Goal: Task Accomplishment & Management: Manage account settings

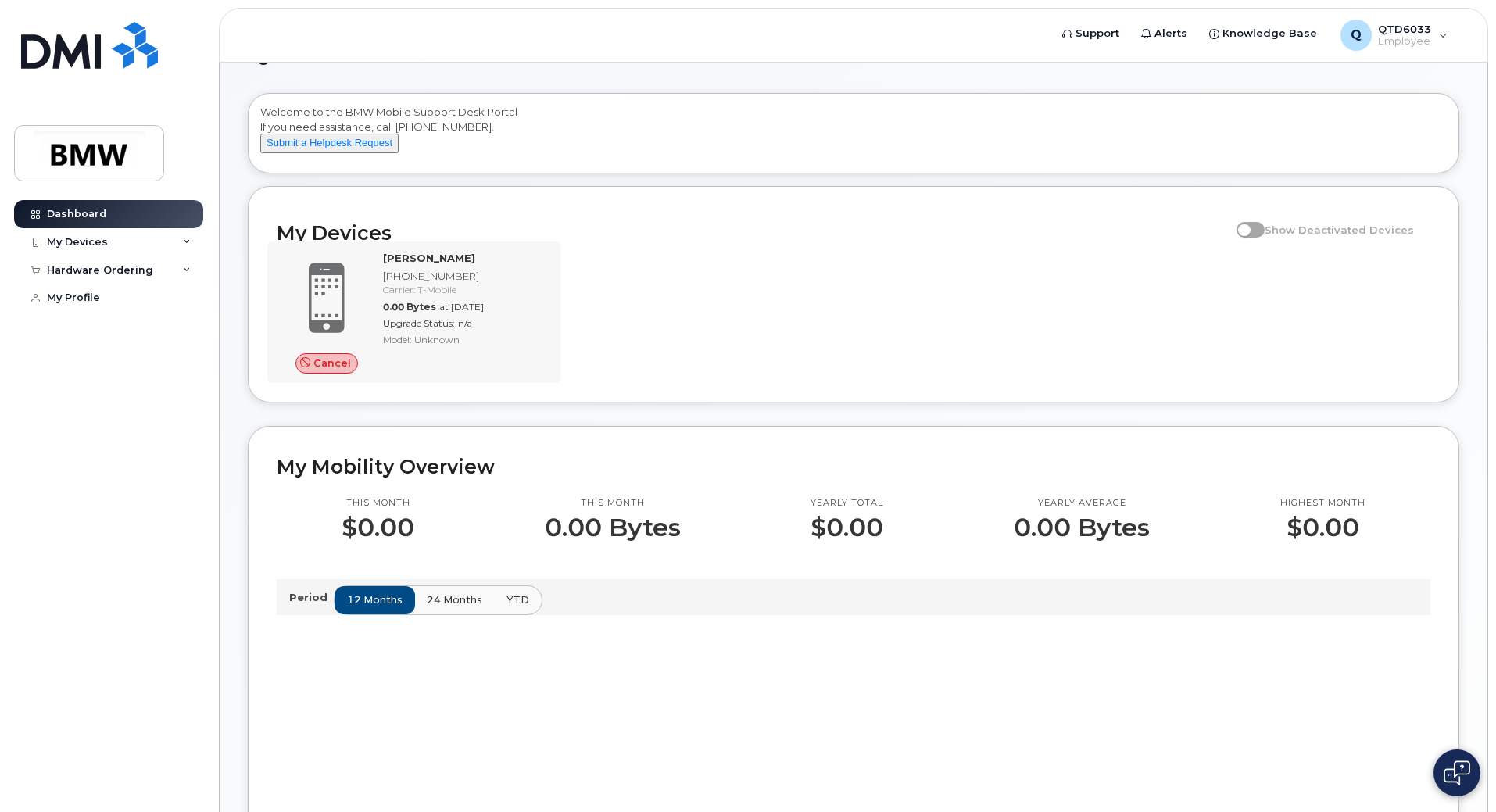
scroll to position [78, 0]
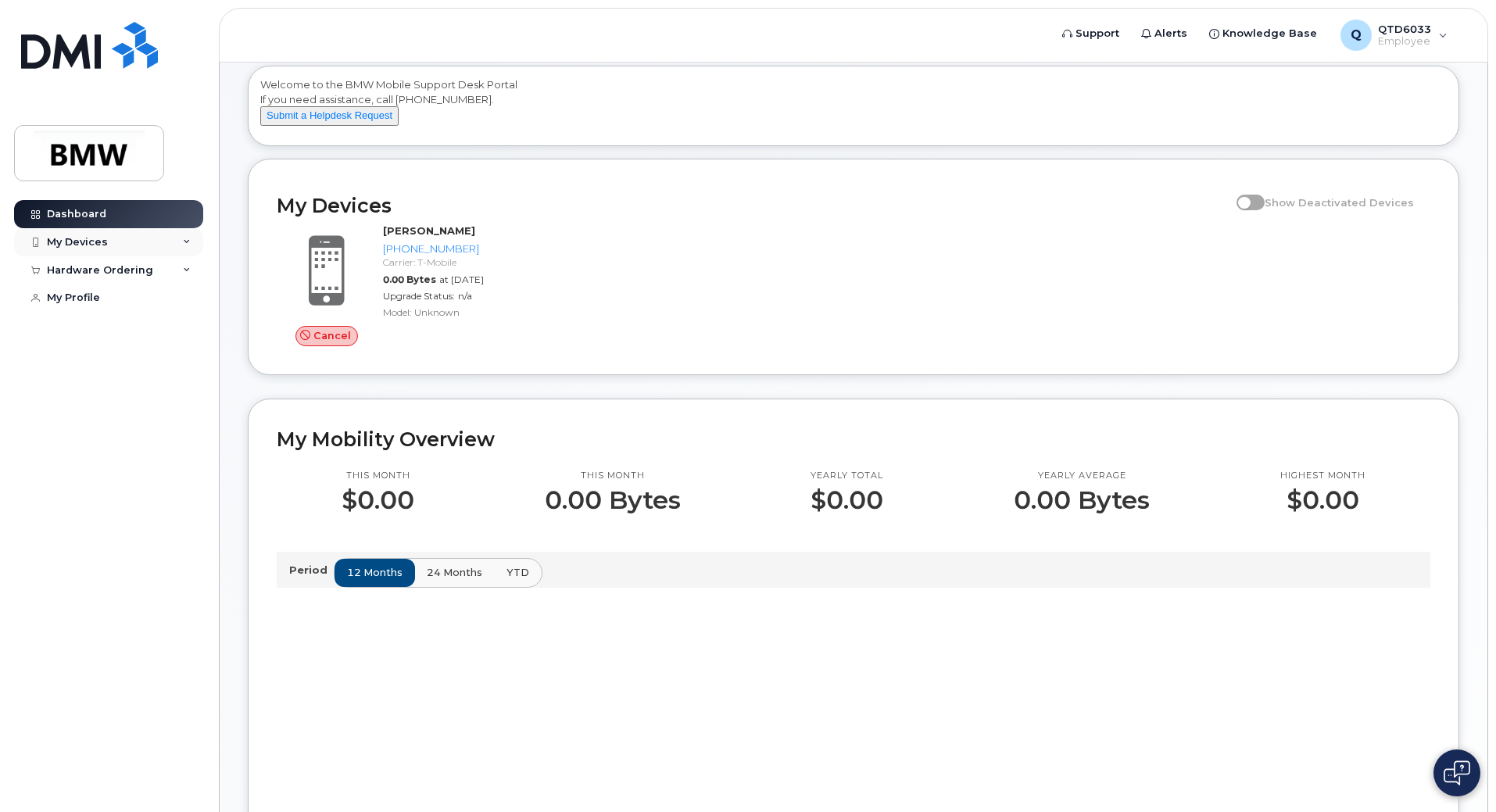
click at [122, 245] on div "My Devices" at bounding box center [109, 242] width 189 height 28
click at [93, 374] on div "Hardware Ordering" at bounding box center [99, 371] width 106 height 13
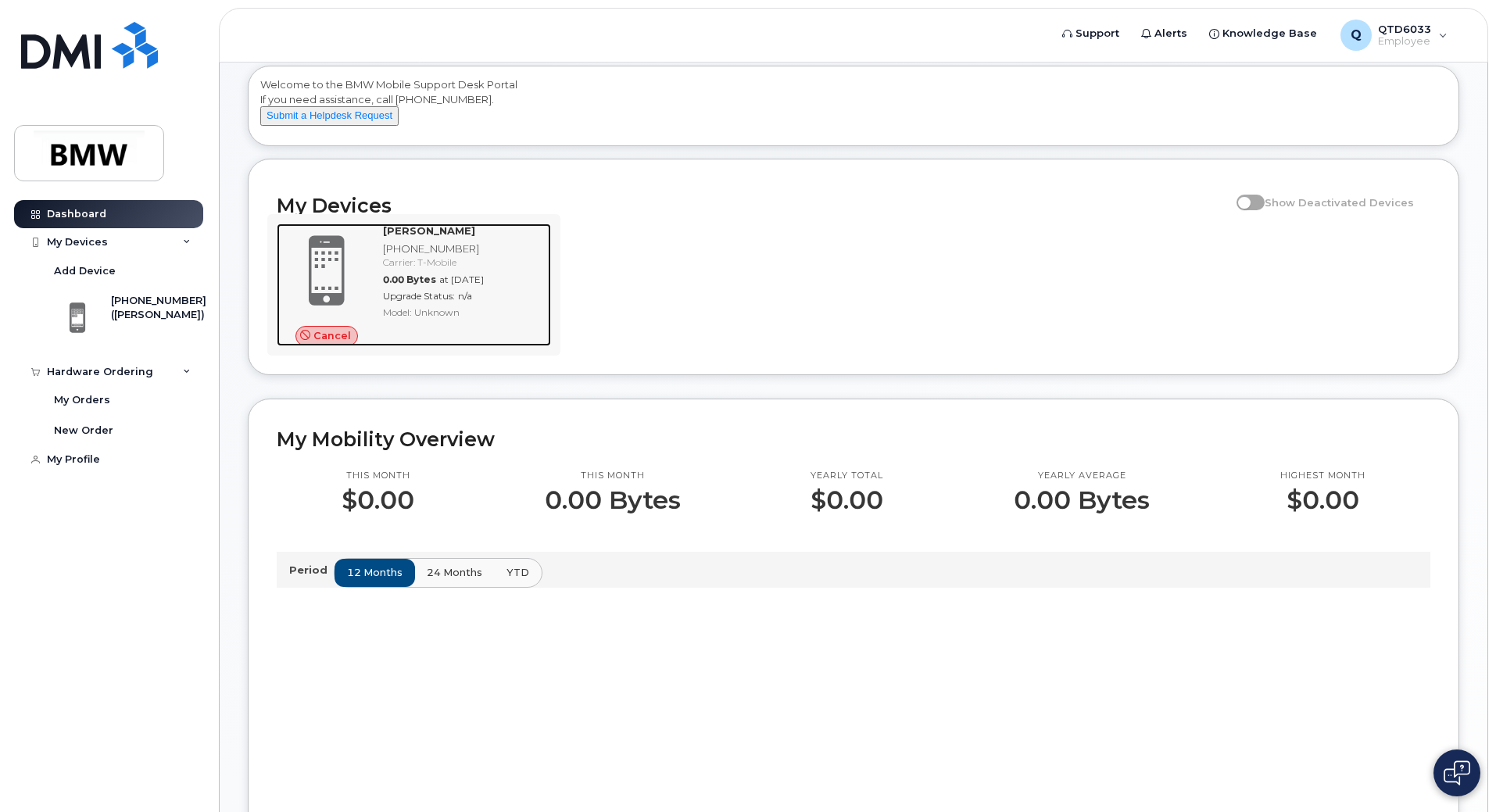
click at [318, 343] on span "Cancel" at bounding box center [332, 336] width 37 height 15
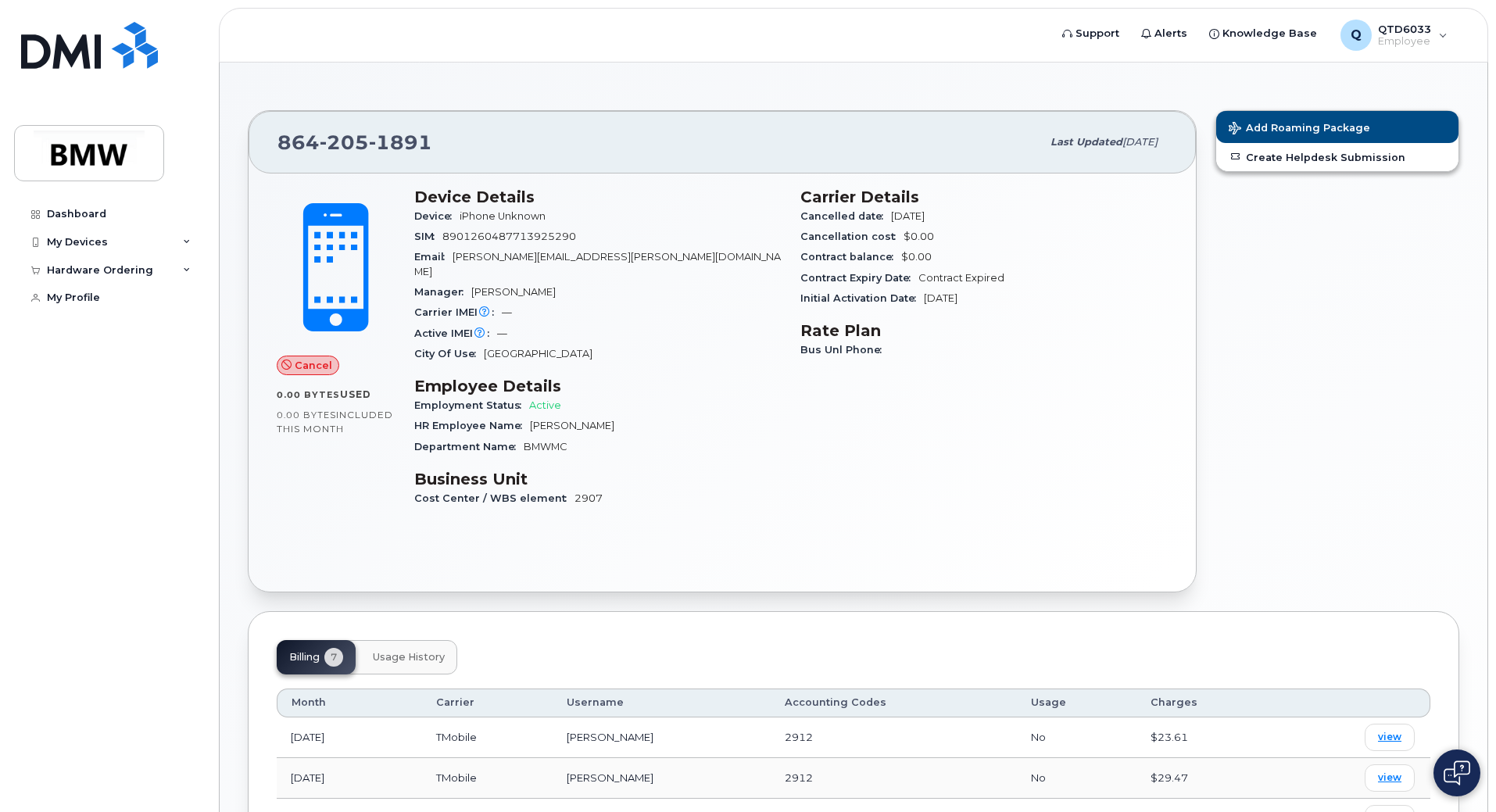
scroll to position [78, 0]
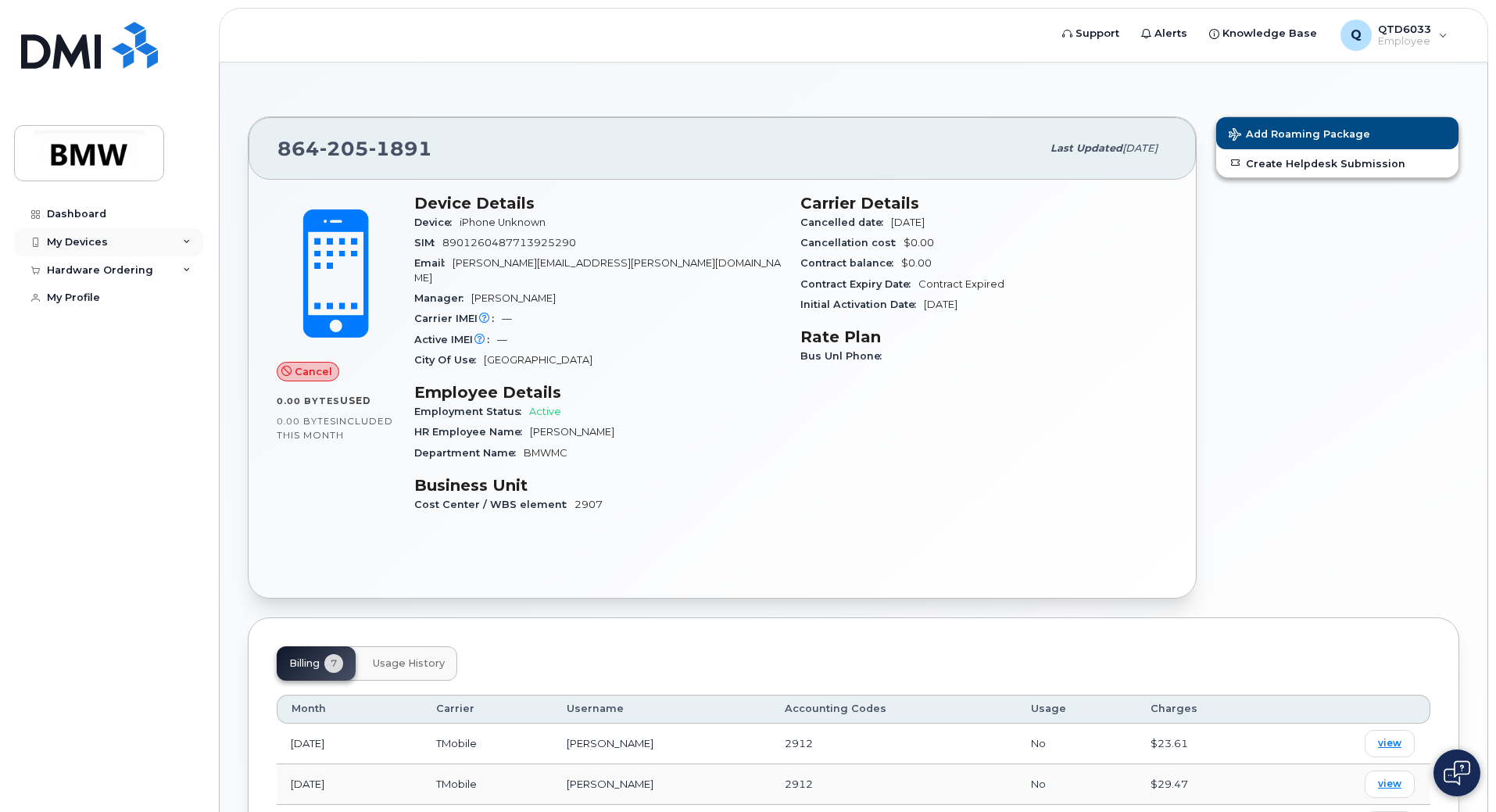
click at [181, 232] on div "My Devices" at bounding box center [109, 242] width 189 height 28
click at [181, 359] on div "Hardware Ordering" at bounding box center [109, 371] width 189 height 28
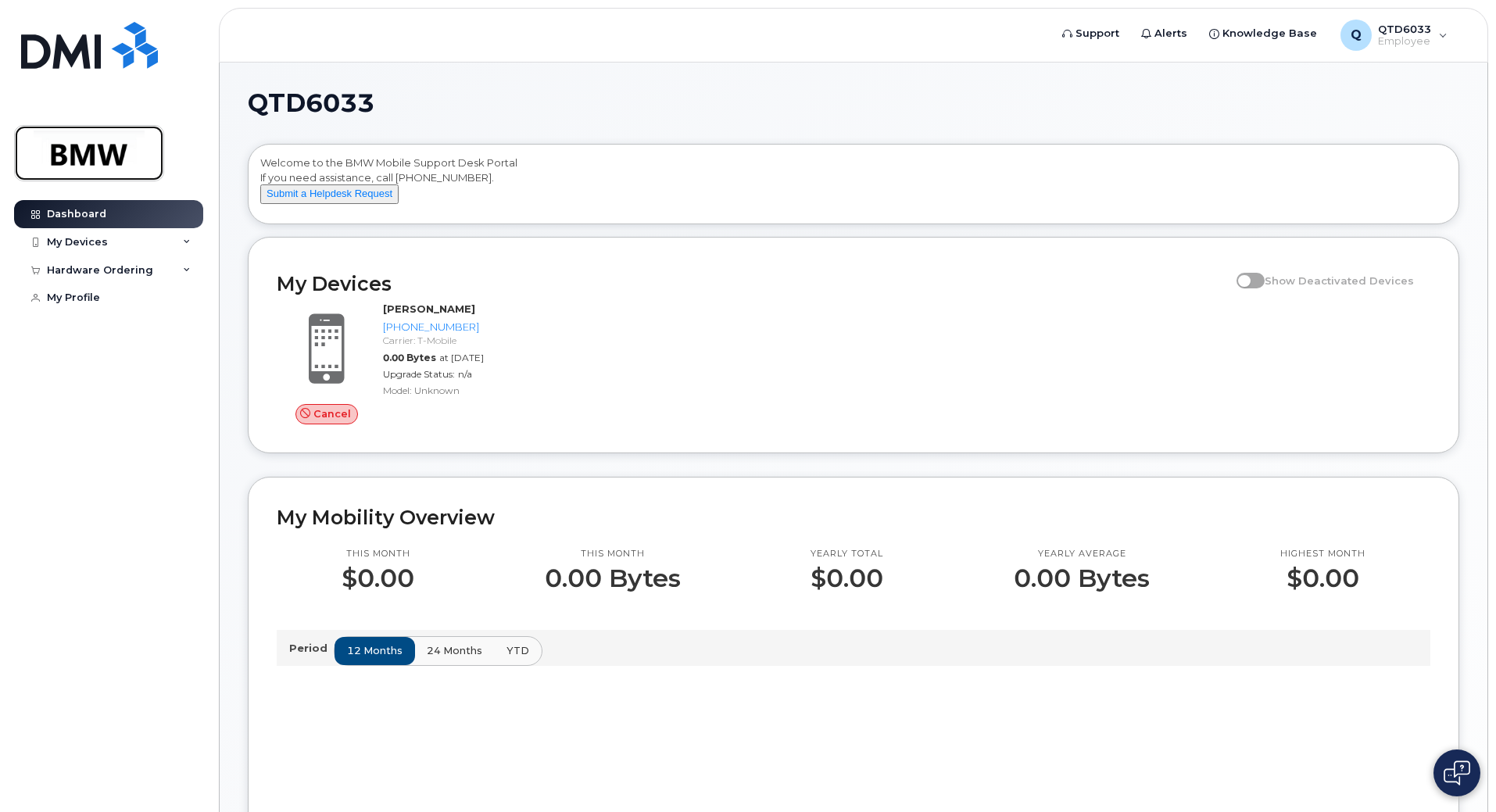
click at [98, 175] on img at bounding box center [89, 153] width 120 height 45
click at [1436, 16] on header "Support Alerts Knowledge Base Q QTD6033 Employee English Français Sign out" at bounding box center [853, 35] width 1270 height 55
click at [1430, 26] on span "QTD6033" at bounding box center [1404, 29] width 53 height 13
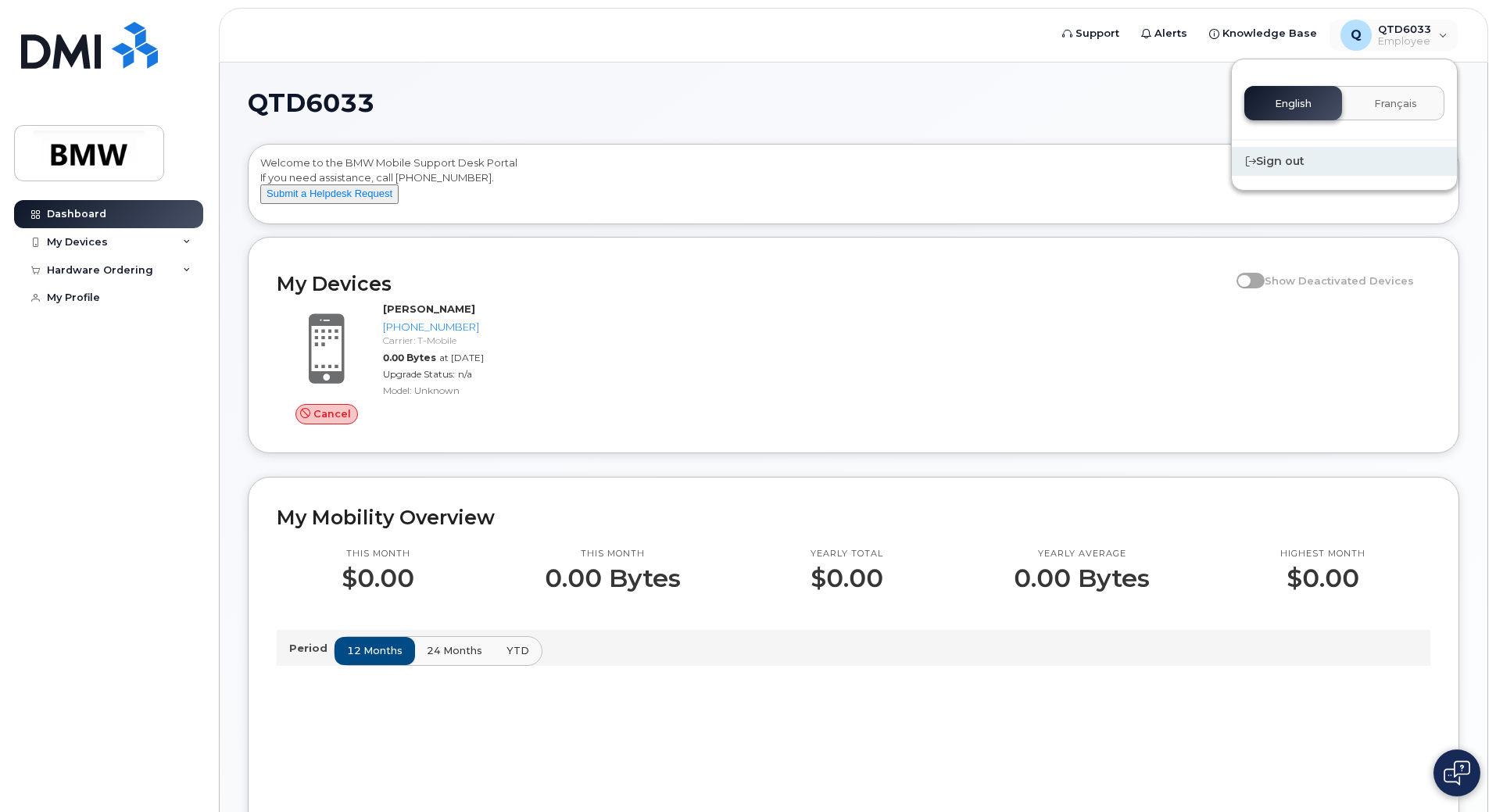
click at [1283, 170] on div "Sign out" at bounding box center [1343, 161] width 225 height 29
